Goal: Ask a question

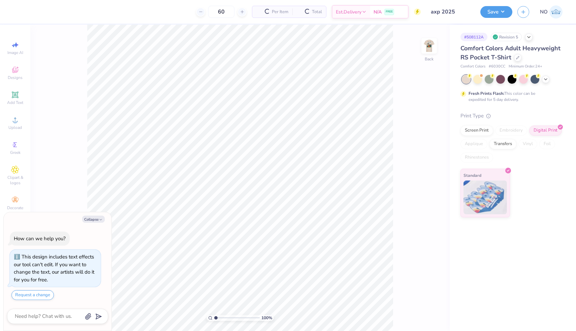
type textarea "x"
click at [43, 319] on textarea at bounding box center [48, 315] width 68 height 9
type textarea "c"
type textarea "x"
type textarea "ca"
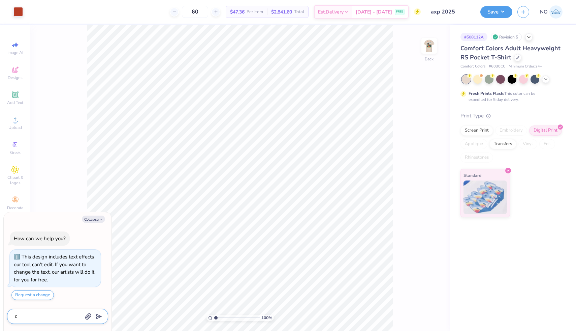
type textarea "x"
type textarea "can"
type textarea "x"
type textarea "can"
type textarea "x"
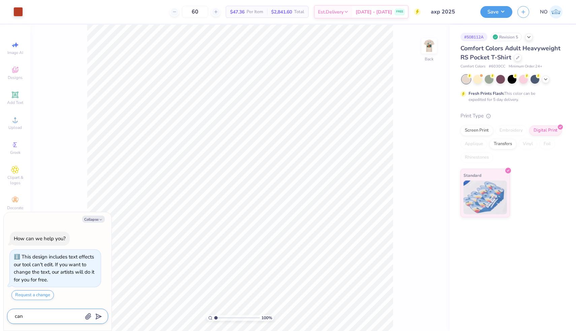
type textarea "can y"
type textarea "x"
type textarea "can yo"
type textarea "x"
type textarea "can you"
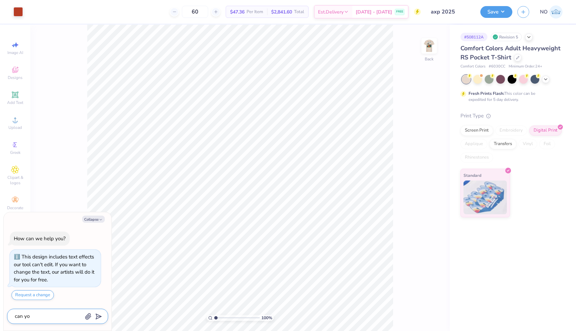
type textarea "x"
type textarea "can you"
type textarea "x"
type textarea "can you t"
type textarea "x"
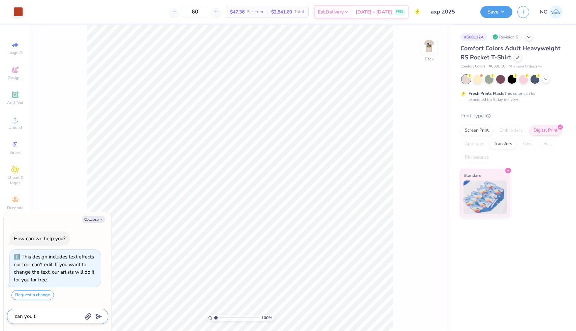
type textarea "can you tu"
type textarea "x"
type textarea "can you tur"
type textarea "x"
type textarea "can you turn"
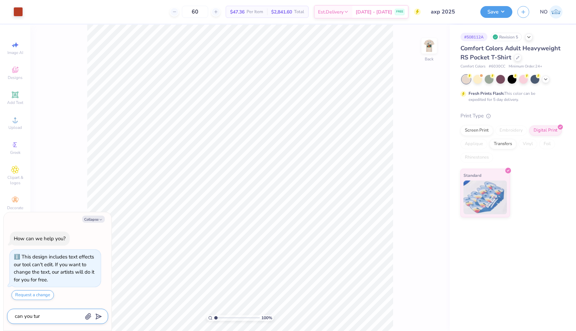
type textarea "x"
type textarea "can you turn"
type textarea "x"
type textarea "can you turn t"
type textarea "x"
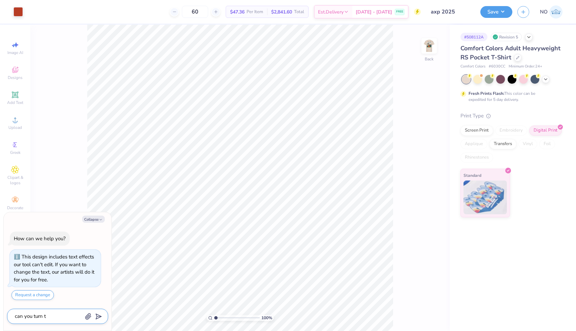
type textarea "can you turn th"
type textarea "x"
type textarea "can you turn thi"
type textarea "x"
type textarea "can you turn this"
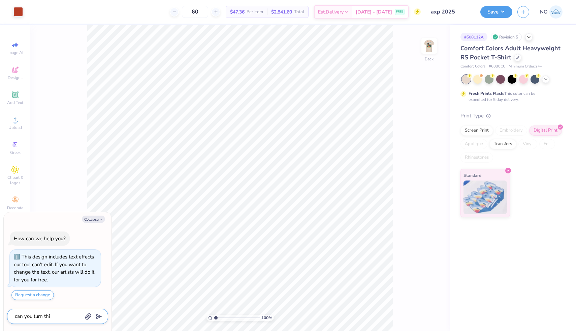
type textarea "x"
type textarea "can you turn this"
type textarea "x"
type textarea "can you turn this i"
type textarea "x"
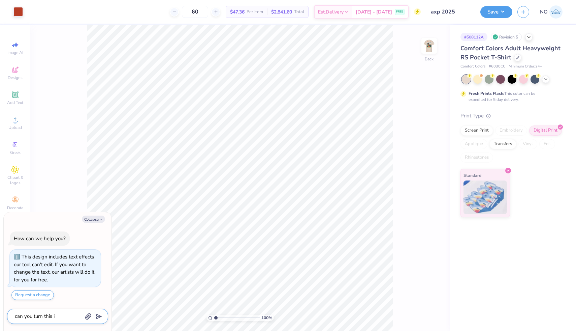
type textarea "can you turn this in"
type textarea "x"
type textarea "can you turn this int"
type textarea "x"
type textarea "can you turn this into"
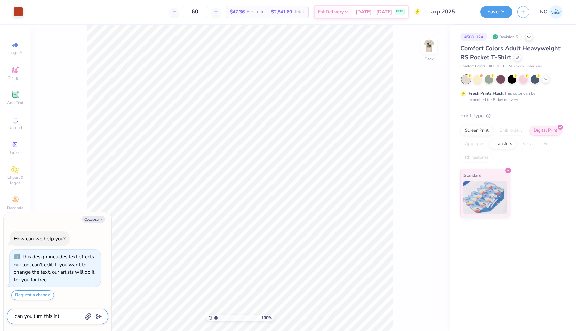
type textarea "x"
type textarea "can you turn this into"
type textarea "x"
type textarea "can you turn this into a"
type textarea "x"
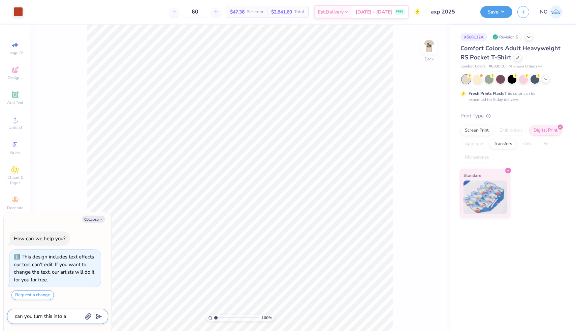
type textarea "can you turn this into a"
type textarea "x"
type textarea "can you turn this into a c"
type textarea "x"
type textarea "can you turn this into a cr"
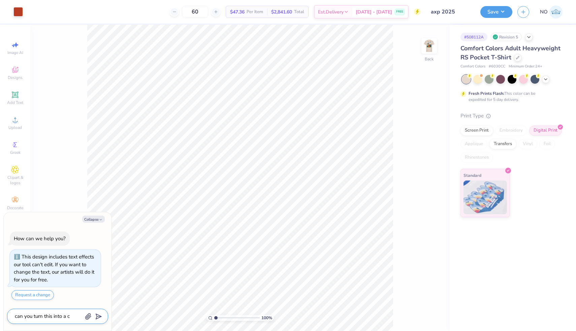
type textarea "x"
type textarea "can you turn this into a cre"
type textarea "x"
type textarea "can you turn this into a crew"
type textarea "x"
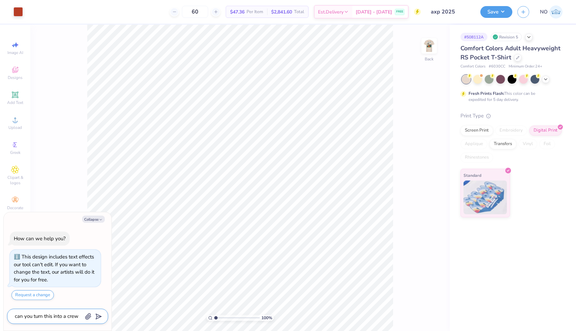
type textarea "can you turn this into a crewn"
type textarea "x"
type textarea "can you turn this into a crewne"
type textarea "x"
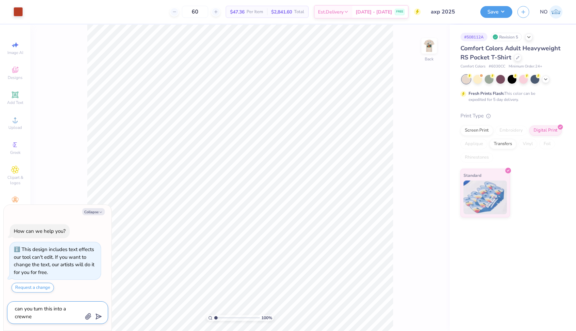
type textarea "can you turn this into a crewnec"
type textarea "x"
type textarea "can you turn this into a crewneck"
type textarea "x"
type textarea "can you turn this into a crewneck"
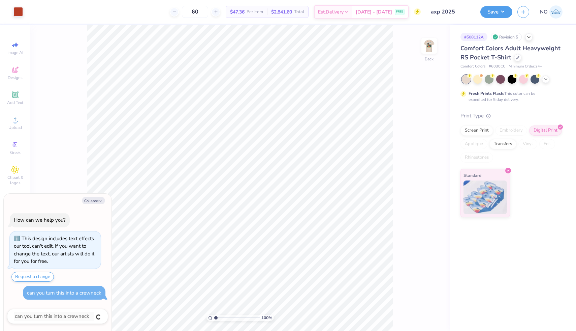
type textarea "x"
click at [95, 195] on div "Collapse How can we help you? This design includes text effects our tool can't …" at bounding box center [58, 262] width 108 height 137
click at [96, 201] on button "Collapse" at bounding box center [93, 200] width 23 height 7
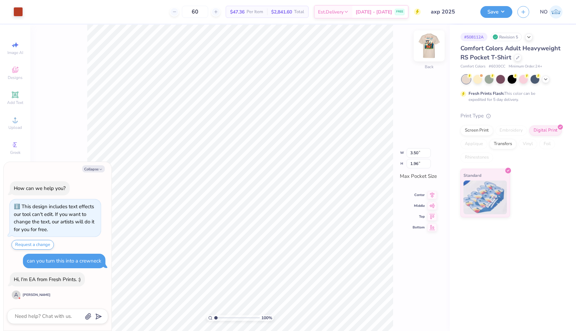
click at [429, 47] on img at bounding box center [429, 45] width 27 height 27
type textarea "x"
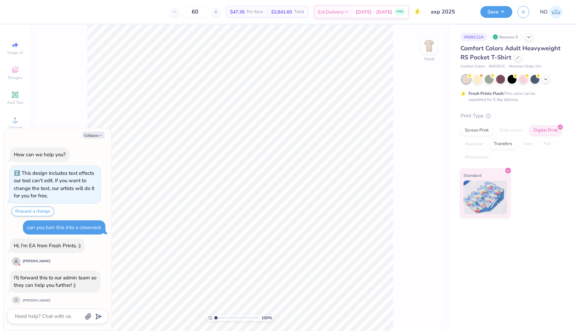
scroll to position [6, 0]
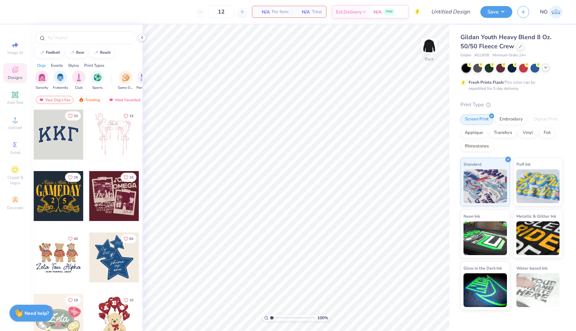
click at [549, 69] on div at bounding box center [545, 67] width 7 height 7
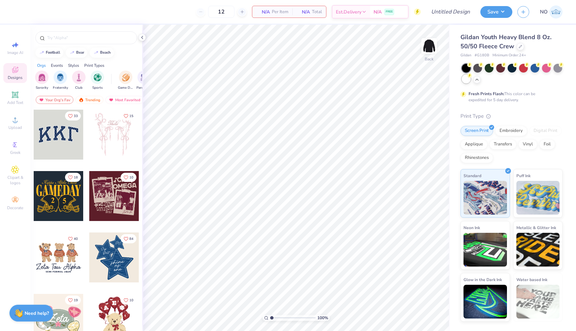
click at [466, 79] on div at bounding box center [466, 79] width 9 height 9
